Goal: Task Accomplishment & Management: Manage account settings

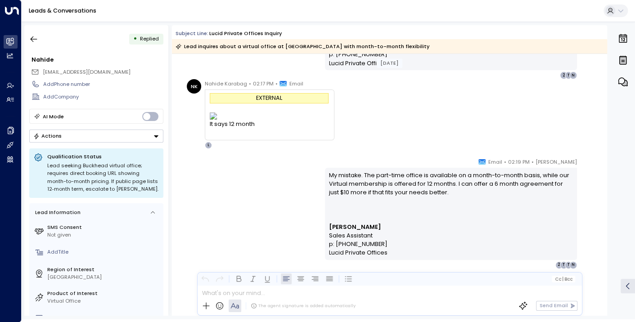
scroll to position [2780, 0]
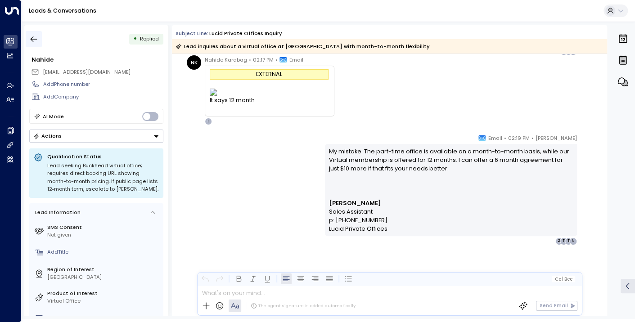
click at [34, 37] on icon "button" at bounding box center [33, 39] width 9 height 9
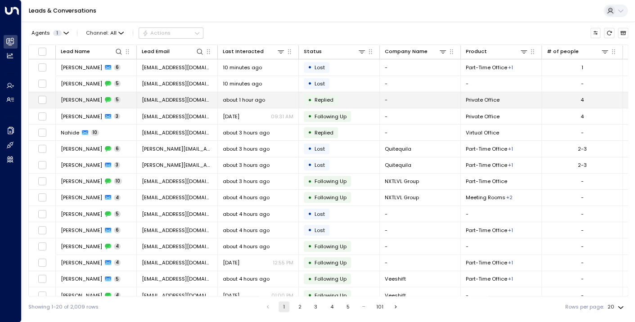
click at [79, 100] on span "[PERSON_NAME]" at bounding box center [81, 99] width 41 height 7
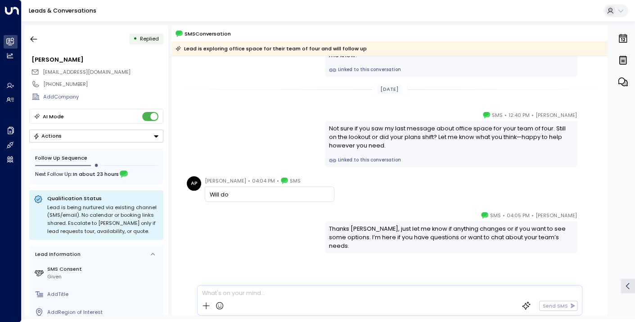
scroll to position [186, 0]
click at [30, 40] on icon "button" at bounding box center [33, 39] width 9 height 9
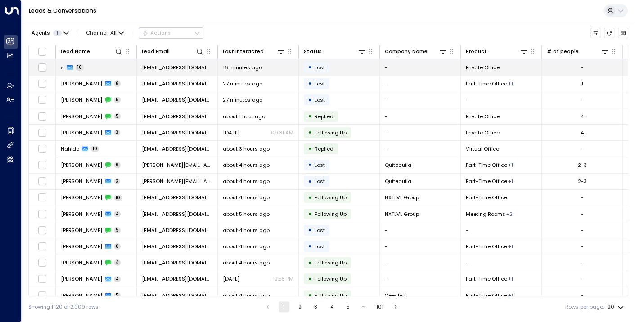
click at [67, 69] on icon at bounding box center [70, 67] width 6 height 6
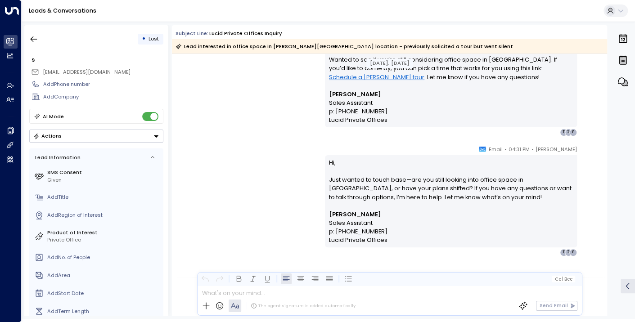
scroll to position [320, 0]
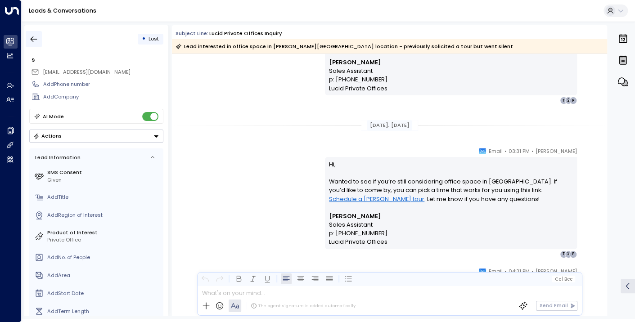
click at [33, 41] on icon "button" at bounding box center [33, 39] width 9 height 9
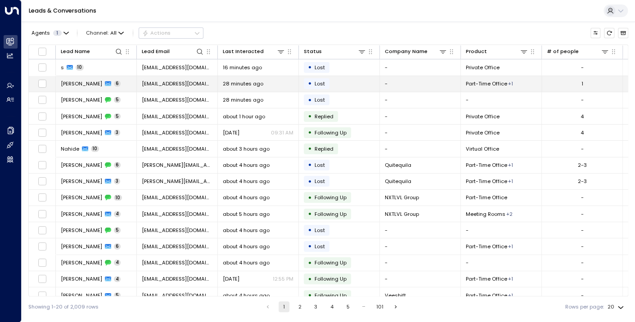
click at [67, 86] on span "[PERSON_NAME]" at bounding box center [81, 83] width 41 height 7
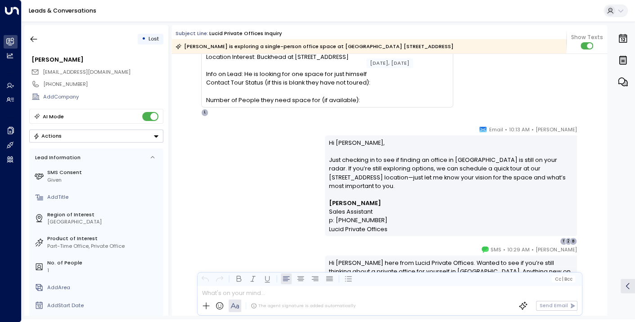
scroll to position [95, 0]
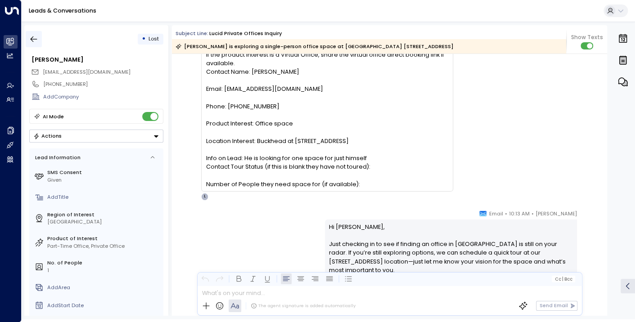
click at [32, 41] on icon "button" at bounding box center [34, 39] width 7 height 6
